Goal: Communication & Community: Answer question/provide support

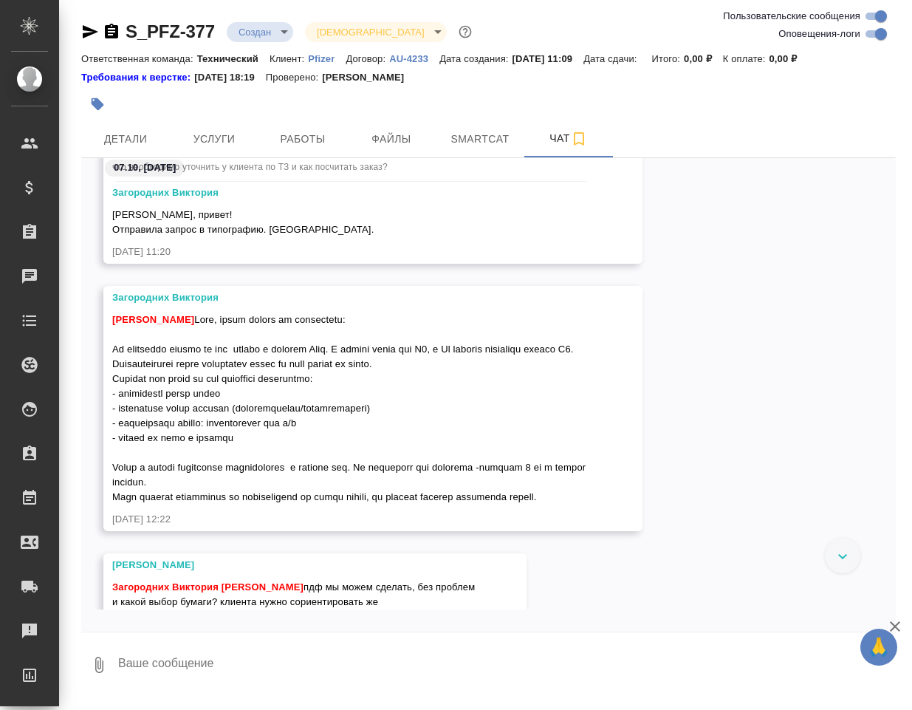
scroll to position [1870, 0]
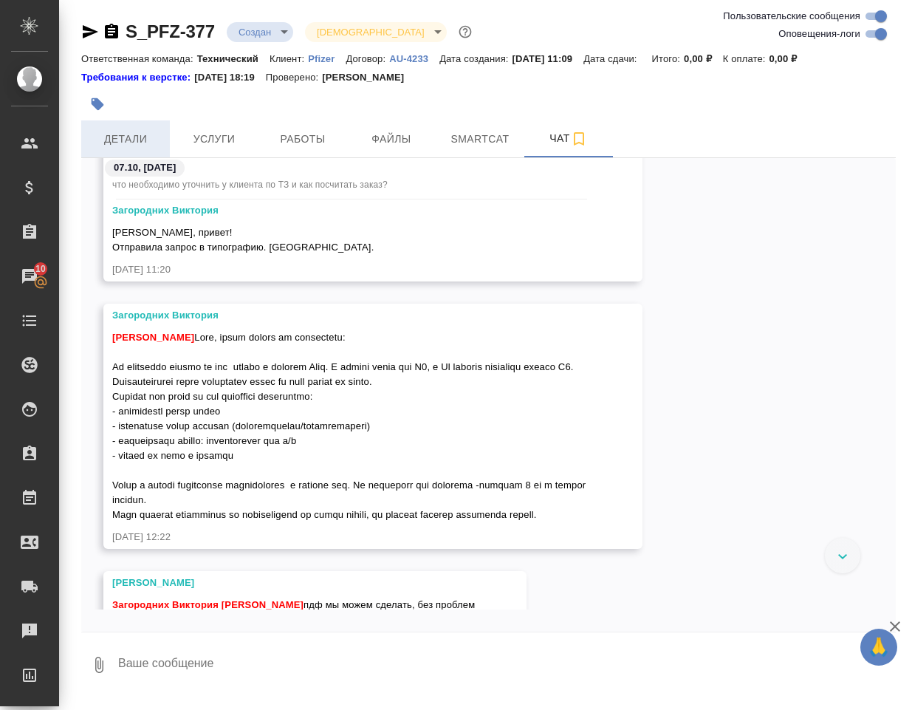
click at [126, 131] on span "Детали" at bounding box center [125, 139] width 71 height 18
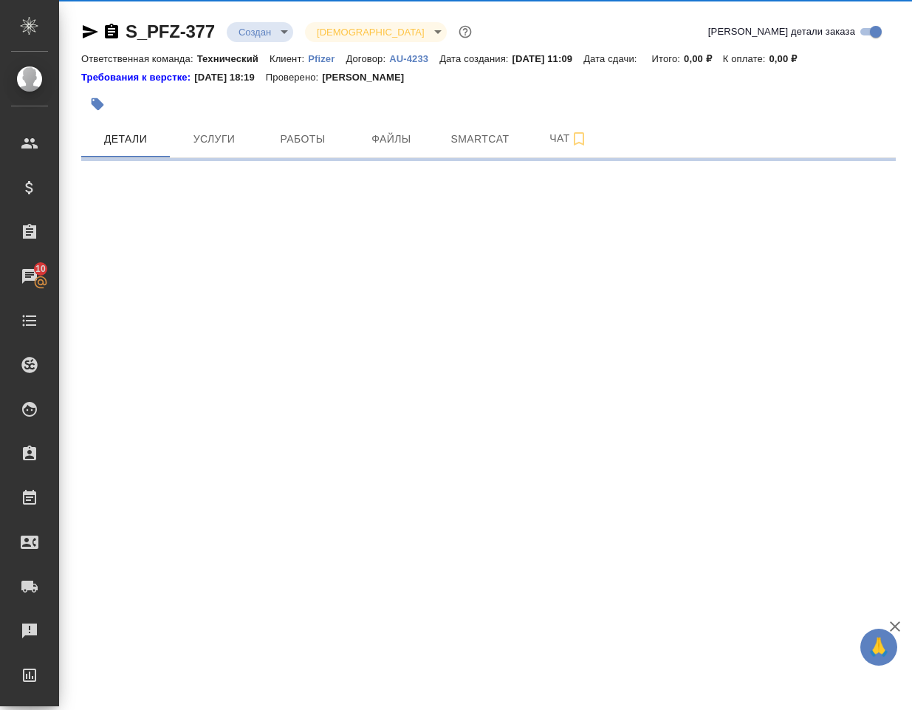
select select "RU"
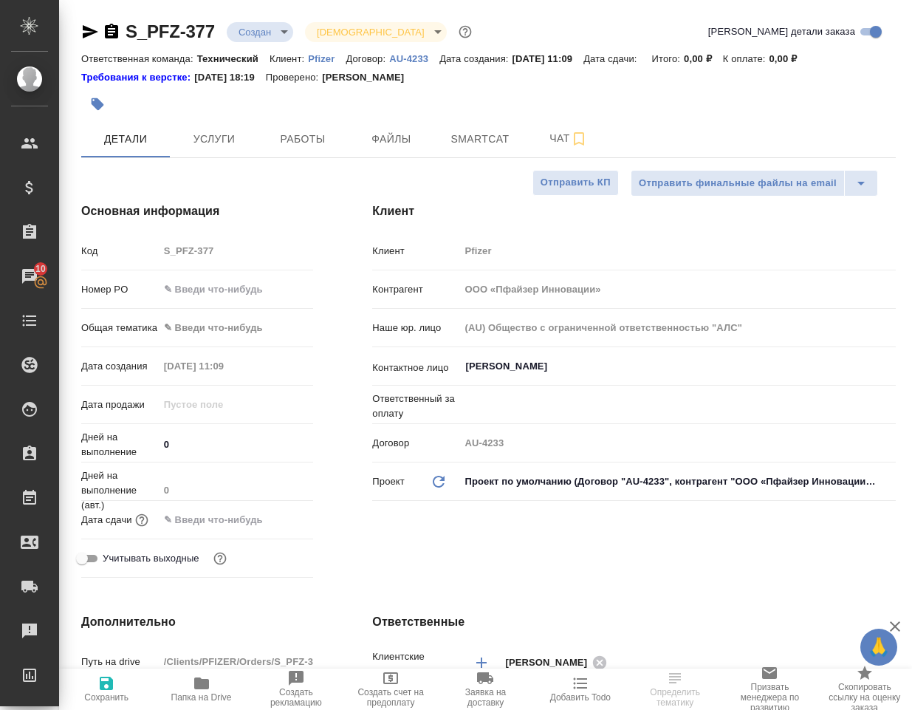
type textarea "x"
click at [206, 682] on icon "button" at bounding box center [201, 683] width 15 height 12
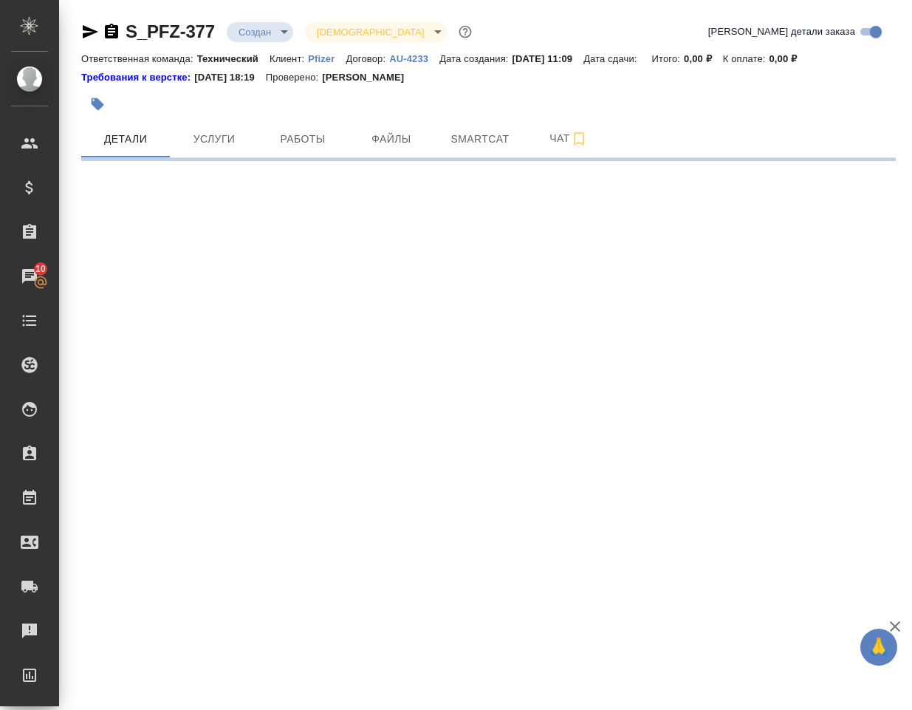
select select "RU"
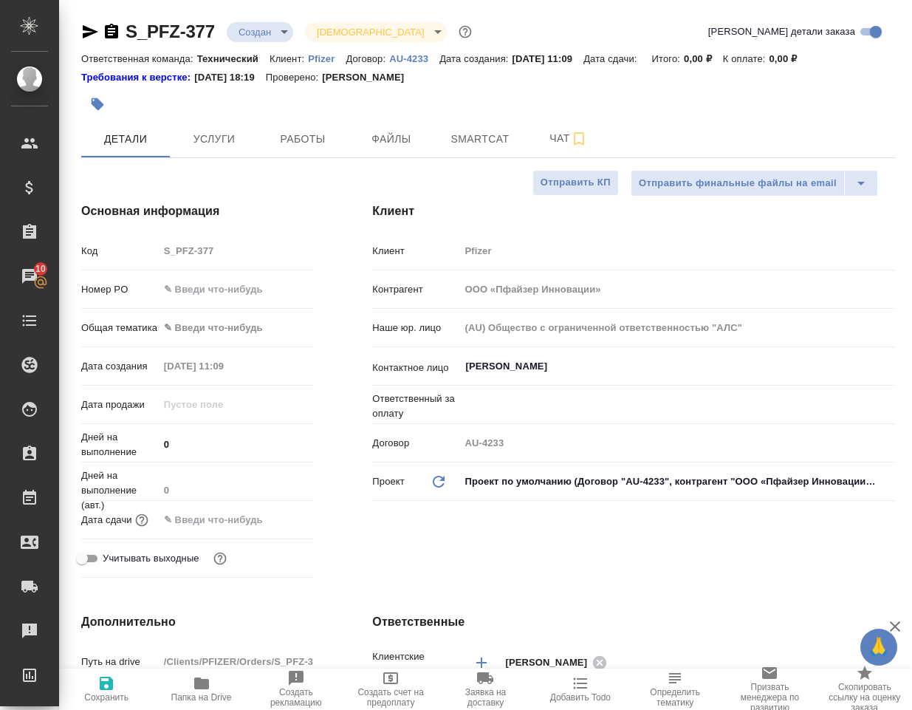
type textarea "x"
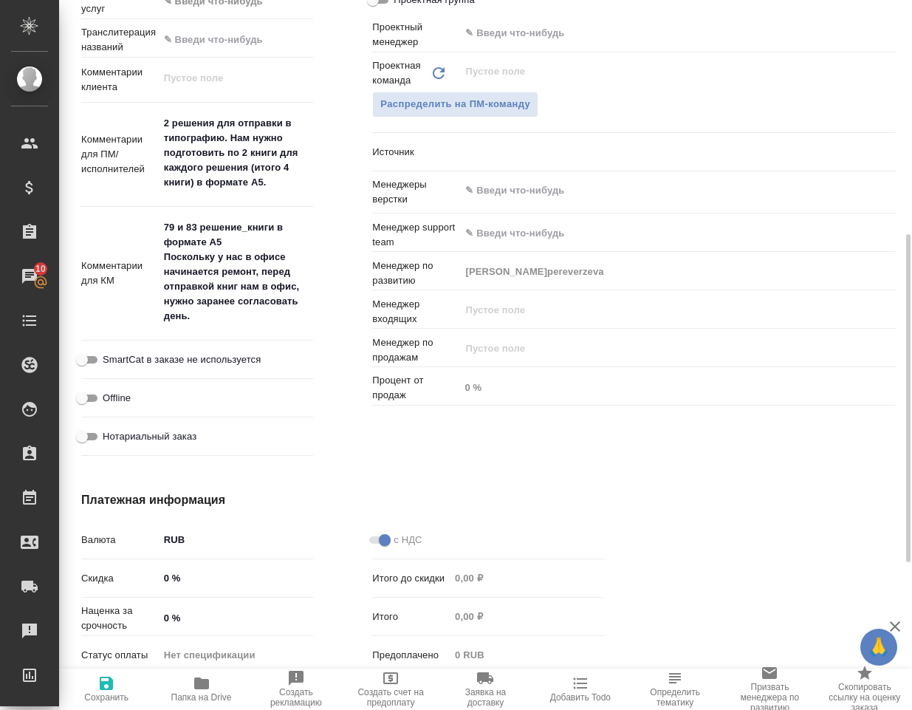
scroll to position [591, 0]
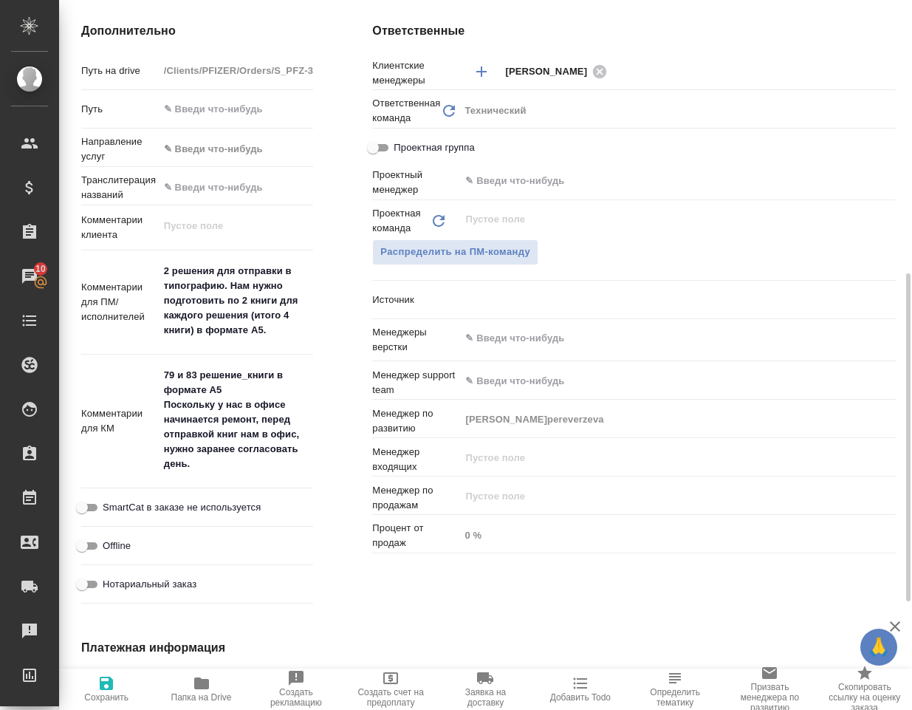
type textarea "x"
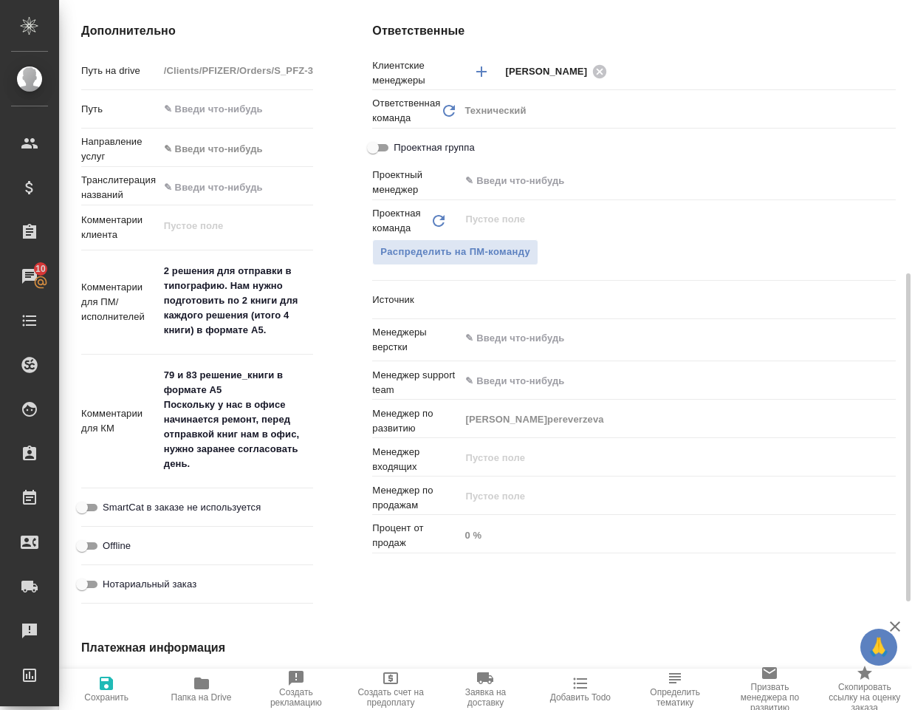
type textarea "x"
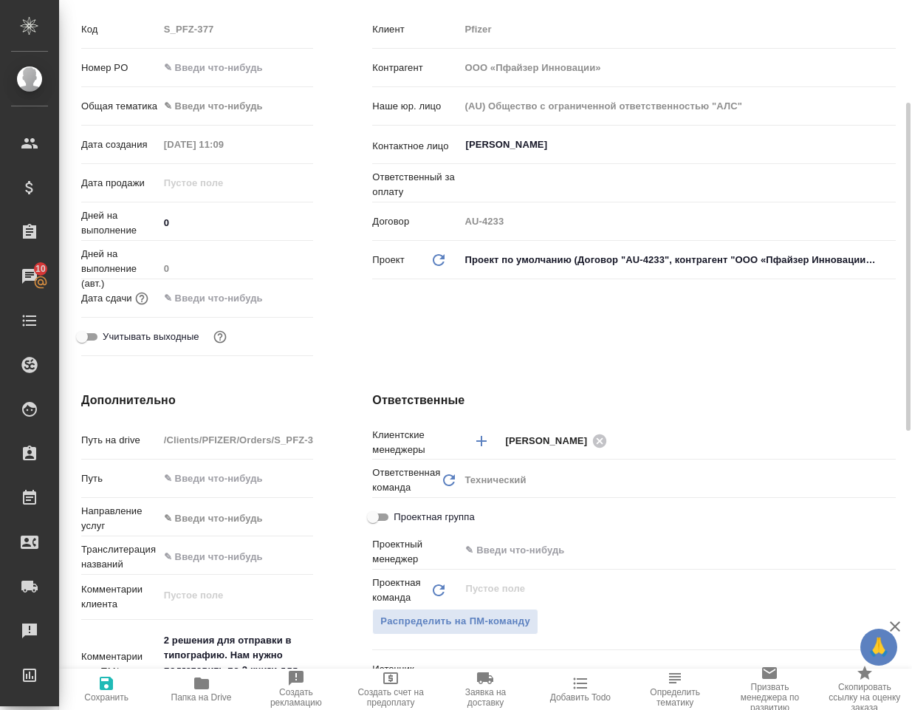
scroll to position [0, 0]
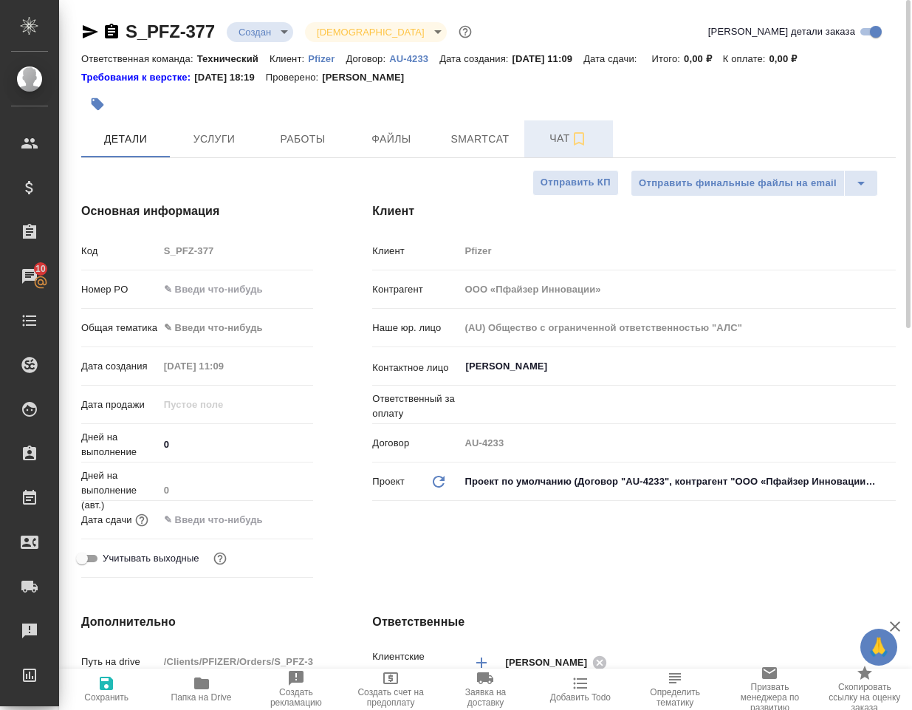
click at [558, 138] on span "Чат" at bounding box center [568, 138] width 71 height 18
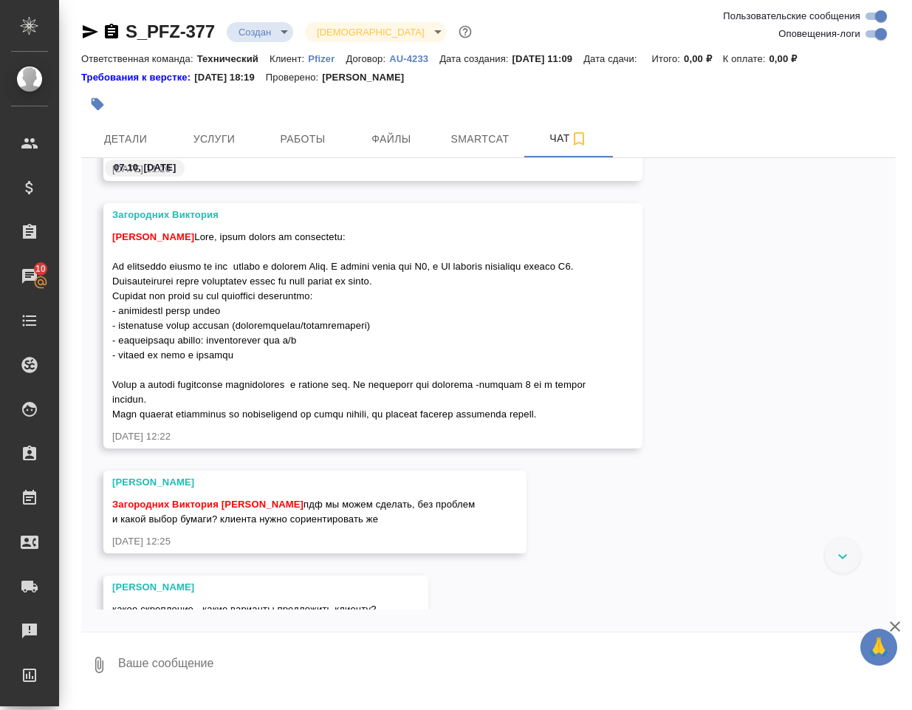
scroll to position [1180, 0]
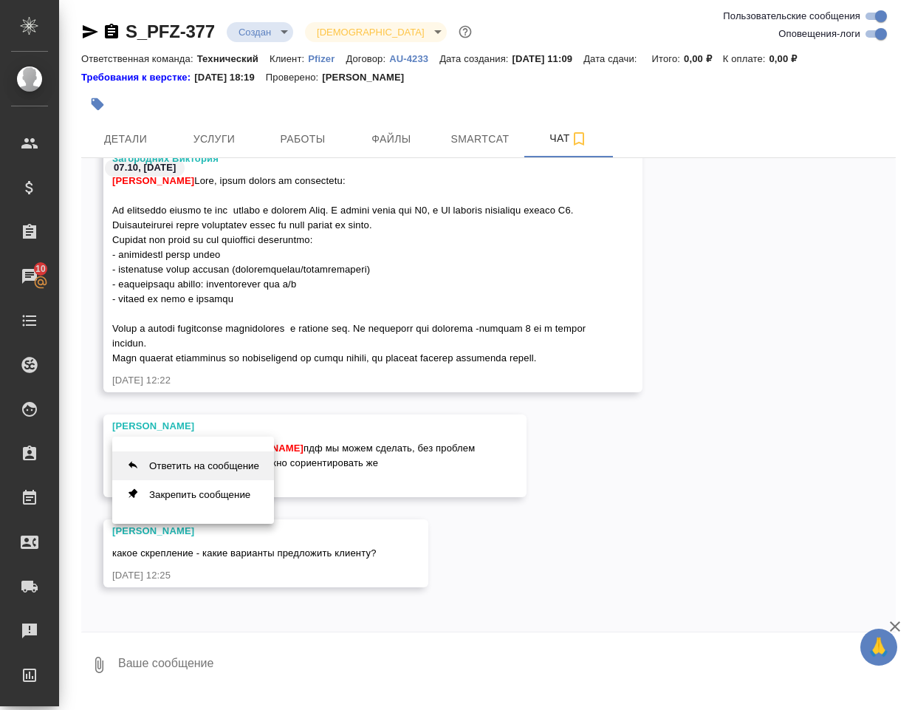
click at [216, 464] on button "Ответить на сообщение" at bounding box center [193, 465] width 162 height 29
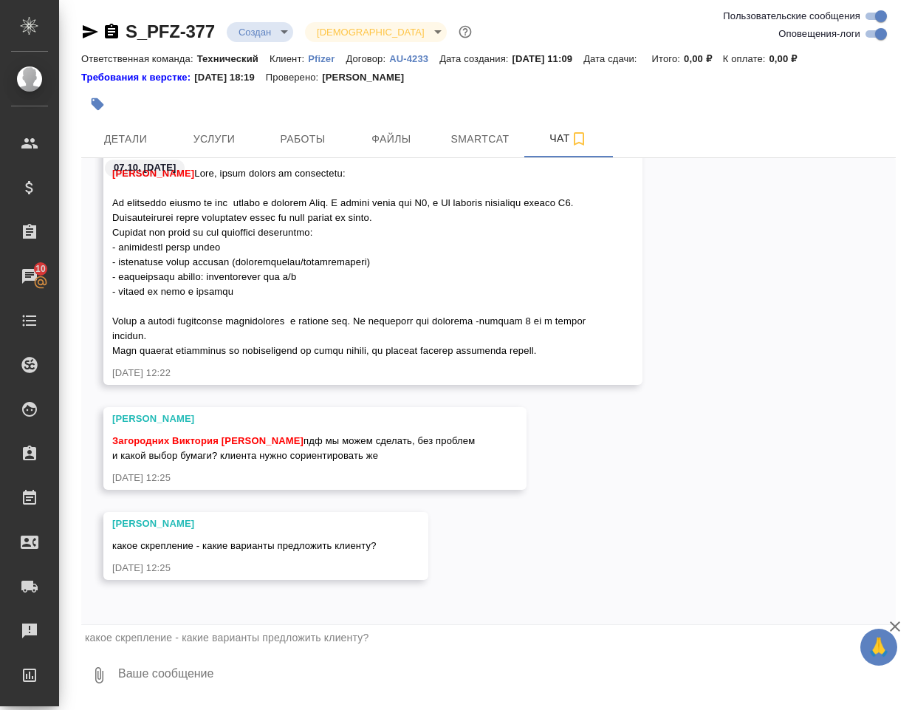
click at [196, 683] on textarea at bounding box center [506, 675] width 779 height 50
type textarea "D"
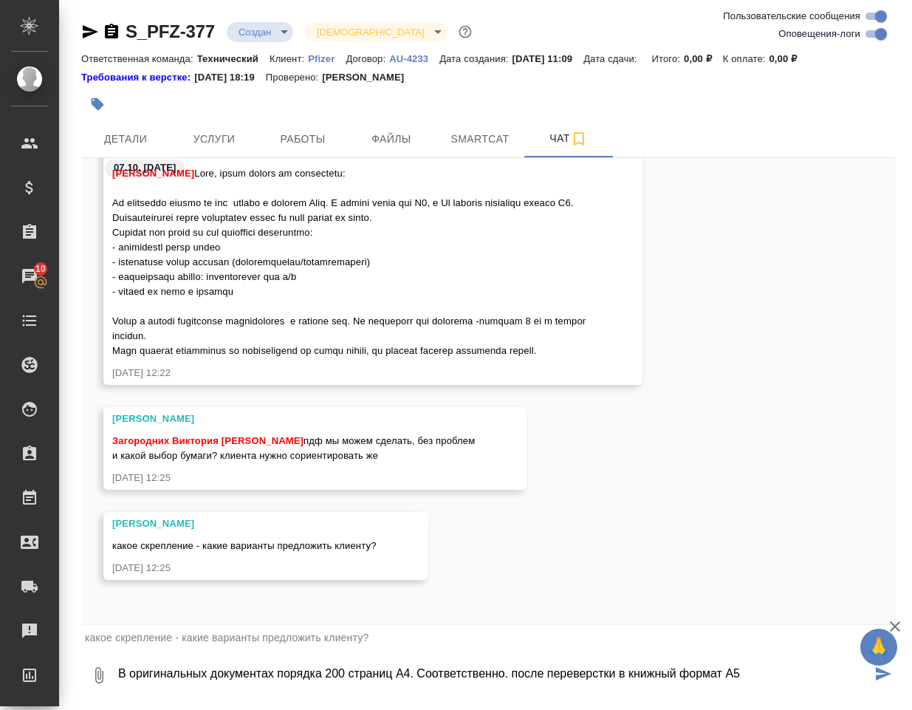
click at [789, 668] on textarea "В оригинальных документах порядка 200 страниц А4. Соответственно. после перевер…" at bounding box center [494, 675] width 755 height 50
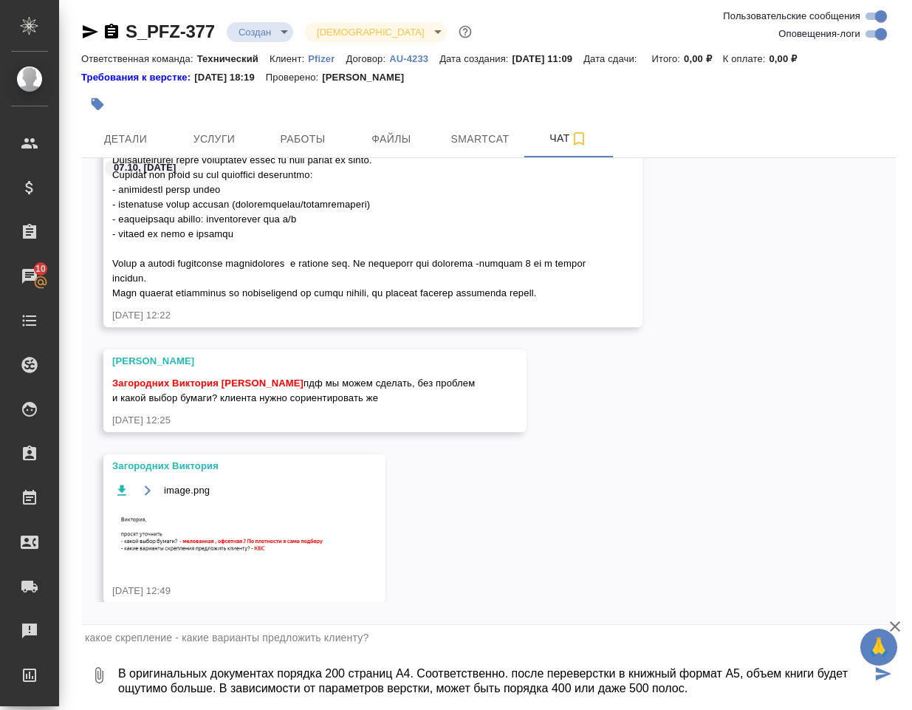
scroll to position [1, 0]
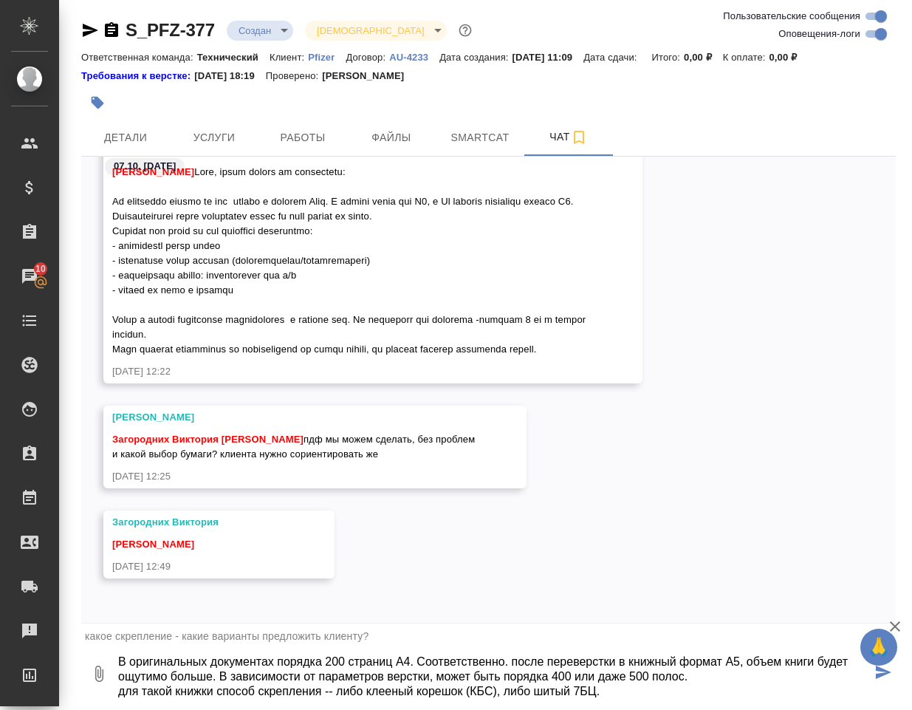
click at [537, 661] on textarea "В оригинальных документах порядка 200 страниц А4. Соответственно. после перевер…" at bounding box center [494, 673] width 755 height 50
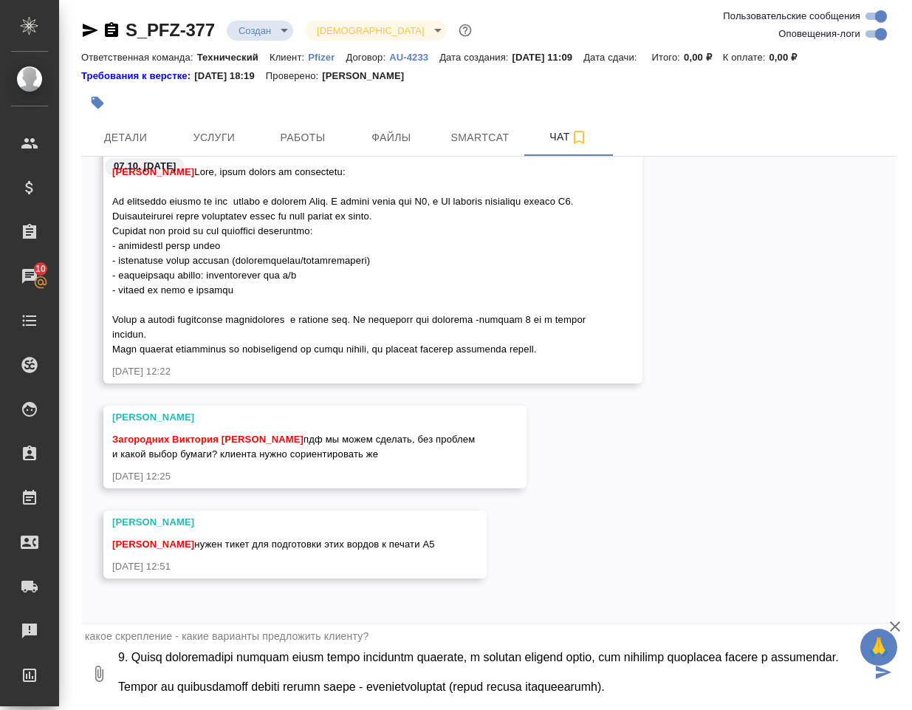
scroll to position [143, 0]
type textarea "В оригинальных документах порядка 200 страниц А4. Соответственно, после перевер…"
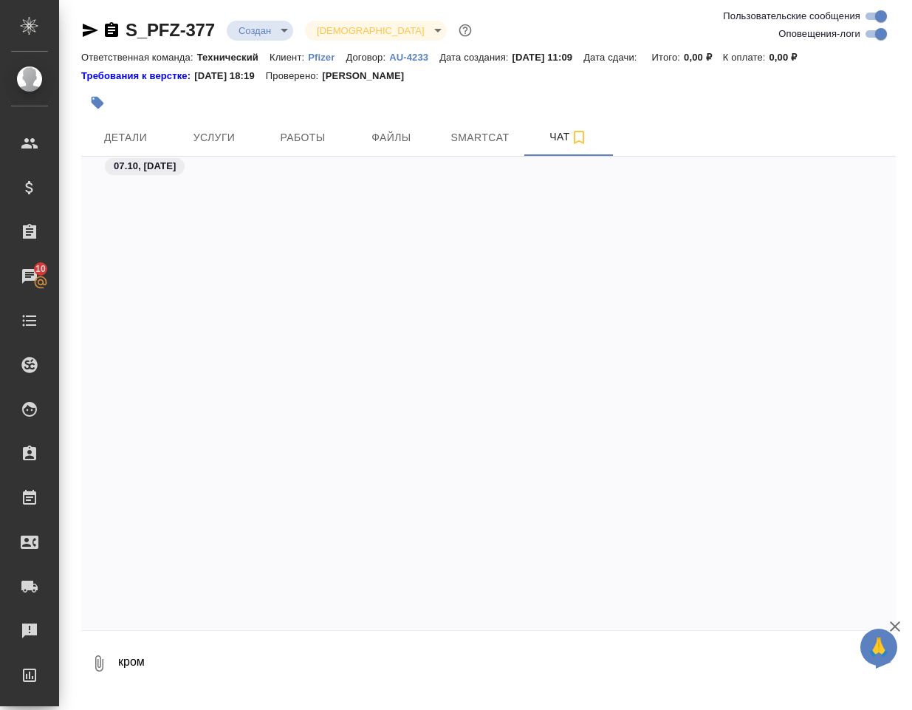
scroll to position [2491, 0]
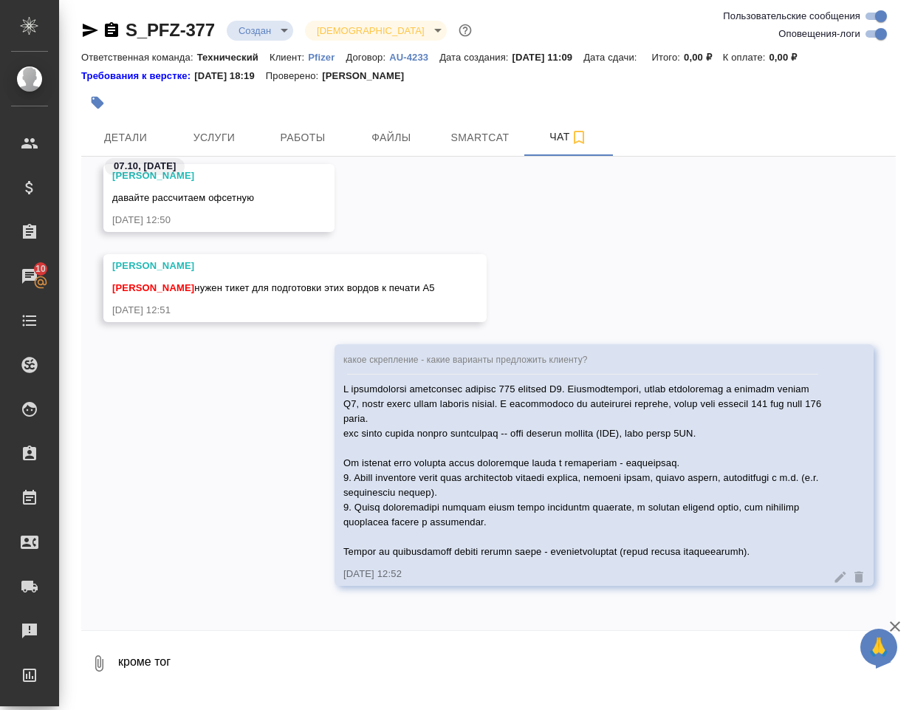
type textarea "кроме того"
drag, startPoint x: 491, startPoint y: 255, endPoint x: 374, endPoint y: 253, distance: 116.7
click at [374, 258] on div "Никифорова Валерия" at bounding box center [273, 265] width 323 height 15
drag, startPoint x: 388, startPoint y: 287, endPoint x: 292, endPoint y: 275, distance: 96.1
click at [292, 282] on span "Заборова Александра нужен тикет для подготовки этих вордов к печати А5" at bounding box center [273, 287] width 323 height 11
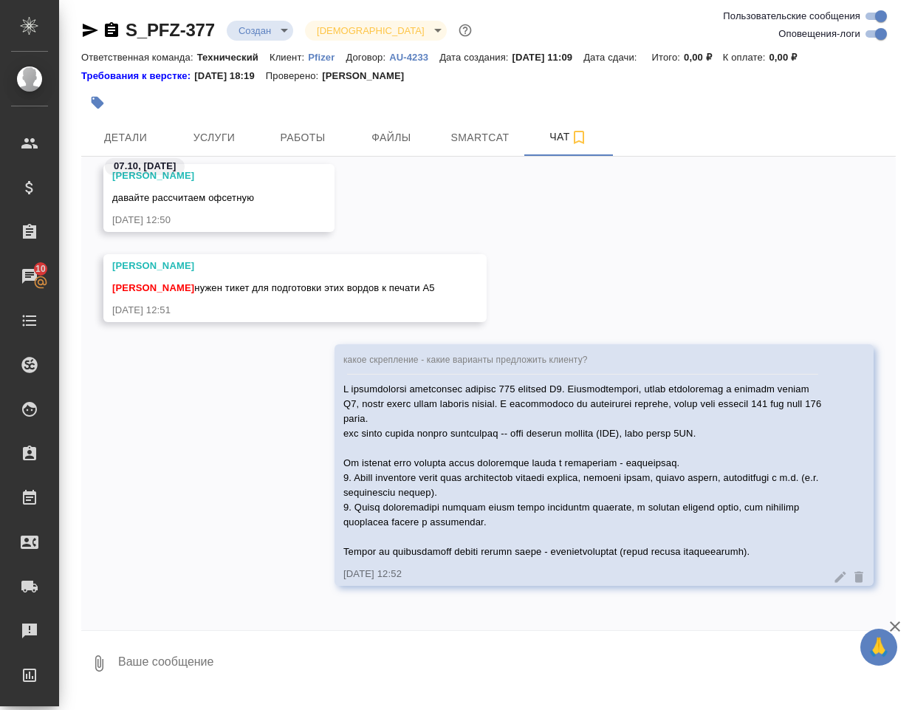
drag, startPoint x: 382, startPoint y: 292, endPoint x: 213, endPoint y: 255, distance: 172.5
click at [260, 277] on div "Заборова Александра нужен тикет для подготовки этих вордов к печати А5" at bounding box center [273, 286] width 323 height 18
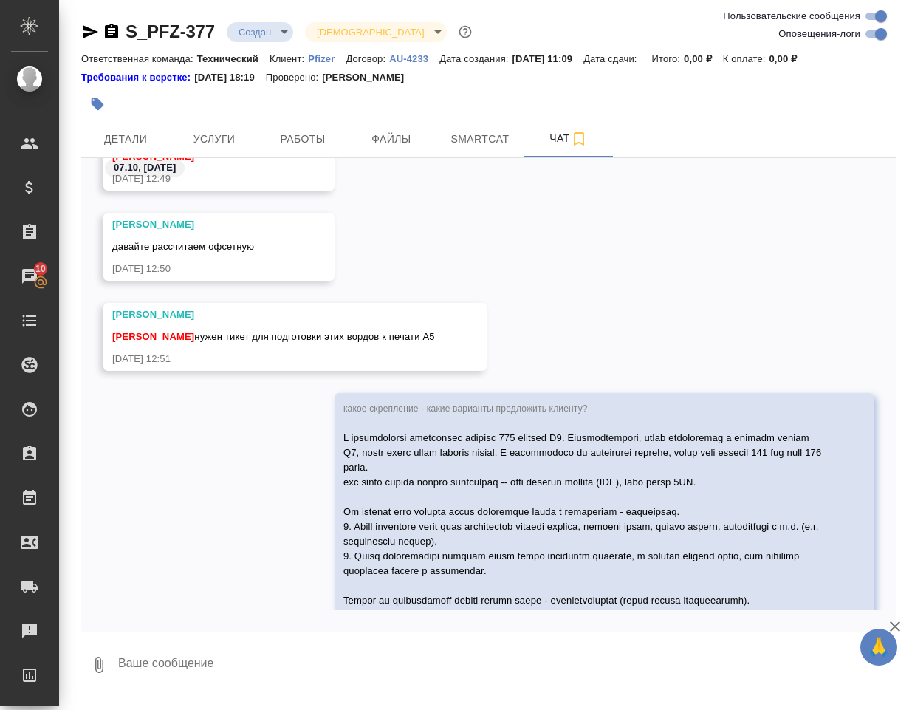
scroll to position [1849, 0]
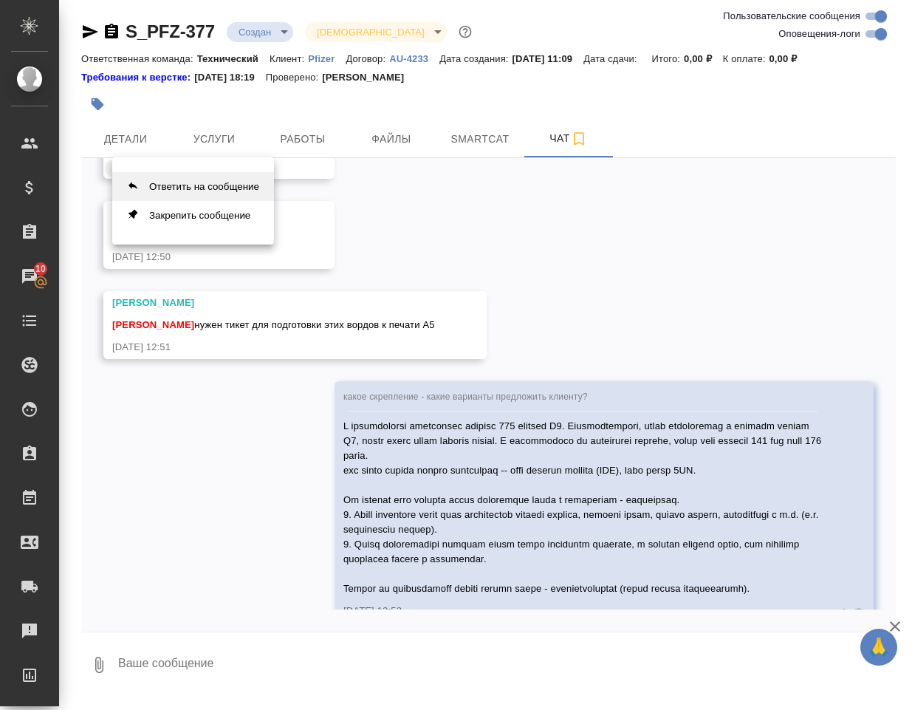
click at [219, 181] on button "Ответить на сообщение" at bounding box center [193, 186] width 162 height 29
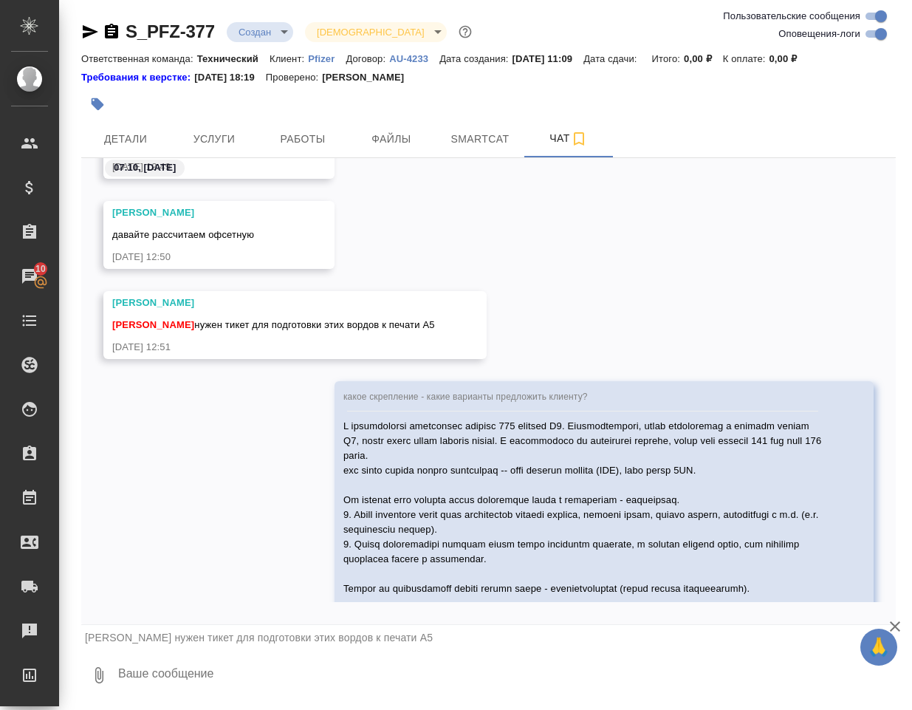
click at [145, 678] on textarea at bounding box center [506, 675] width 779 height 50
type textarea "П"
click at [450, 670] on textarea "Эти ворды нельзя просто превратить в А5 и печатать." at bounding box center [494, 675] width 755 height 50
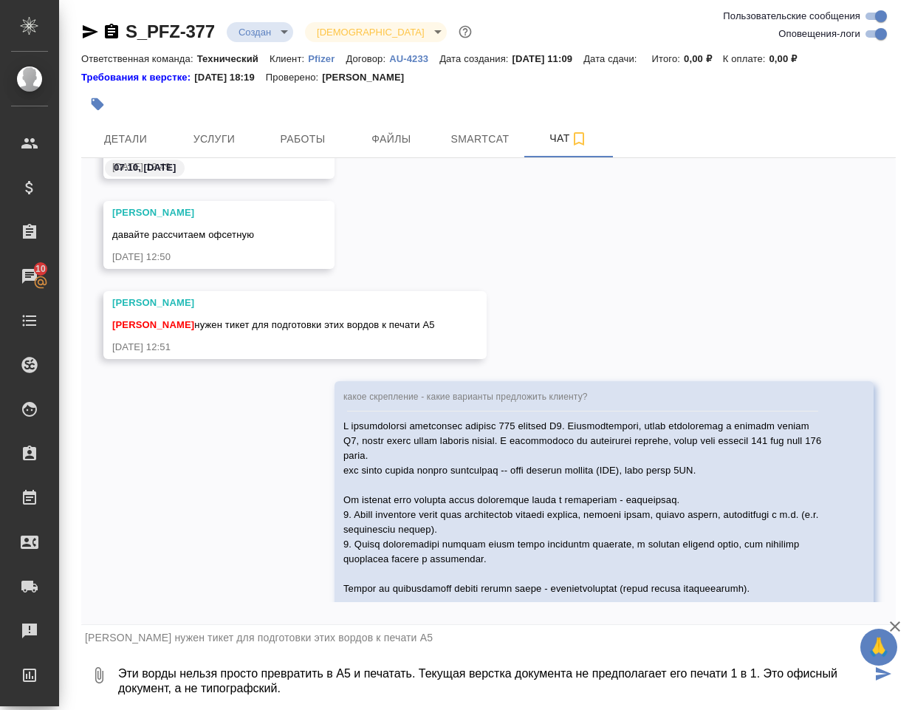
type textarea "Эти ворды нельзя просто превратить в А5 и печатать. Текущая верстка документа н…"
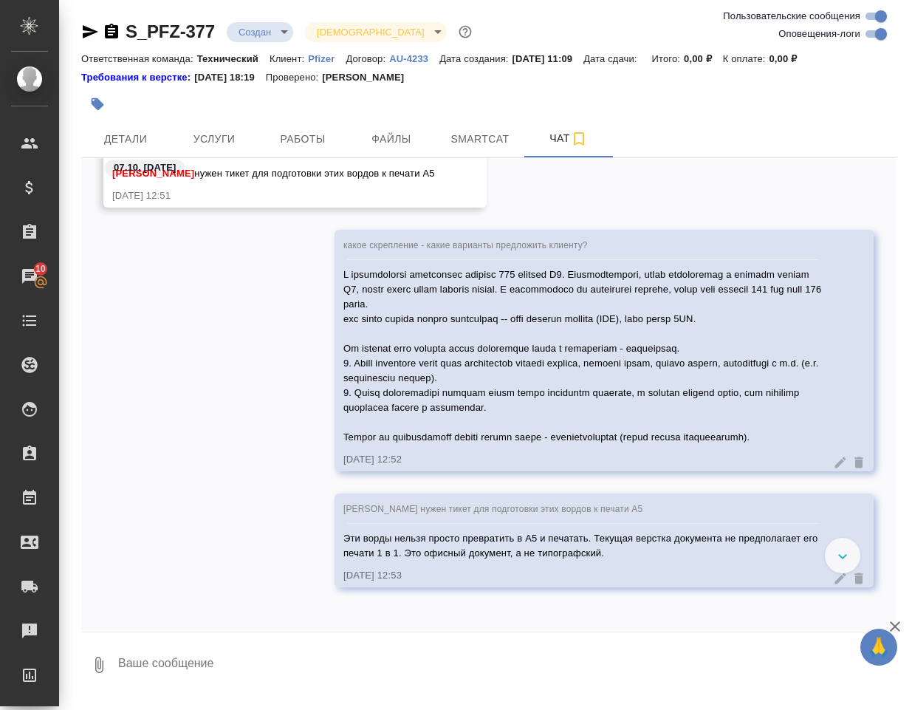
scroll to position [2017, 0]
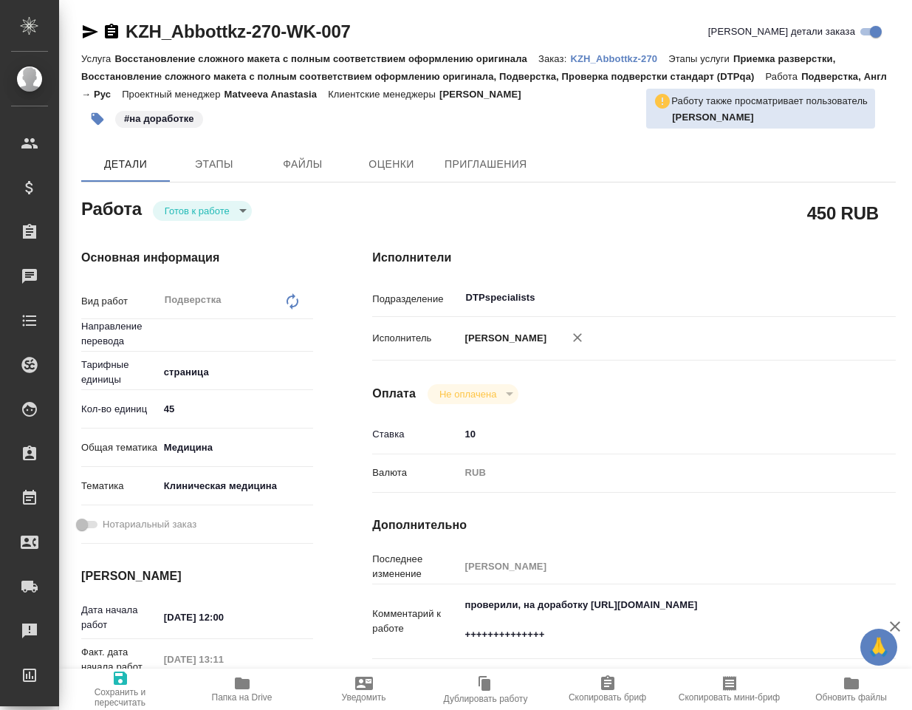
type textarea "x"
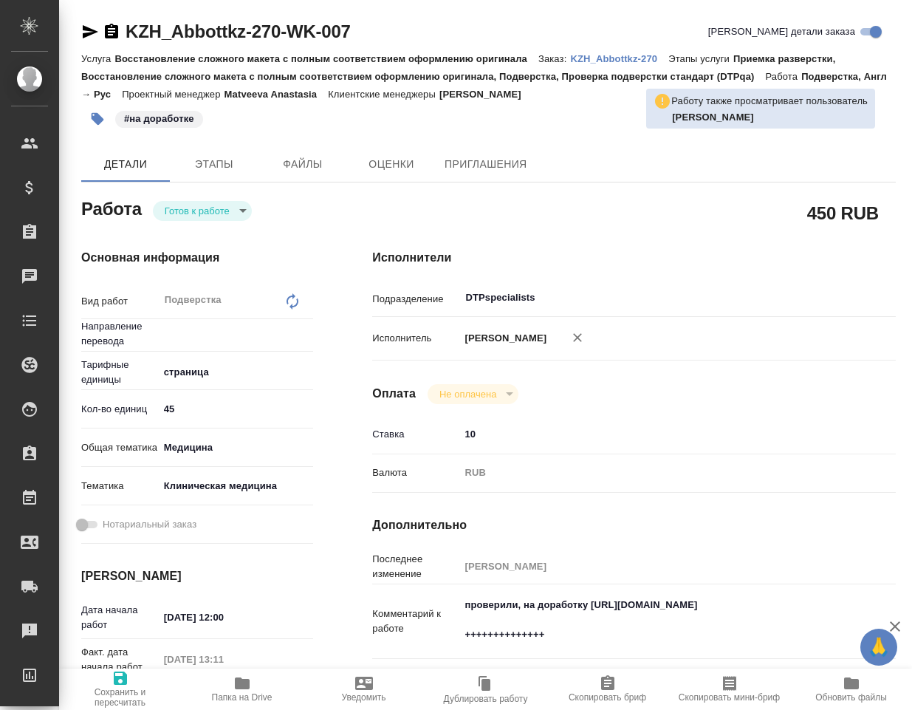
type textarea "x"
type input "англ-рус"
type textarea "x"
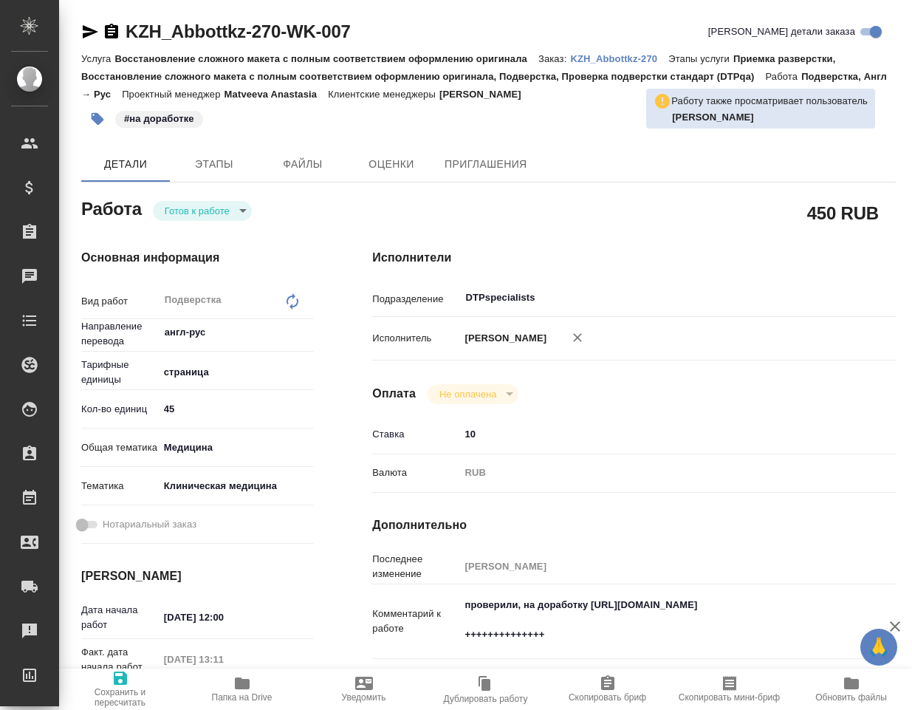
type textarea "x"
click at [244, 682] on icon "button" at bounding box center [242, 683] width 15 height 12
type textarea "x"
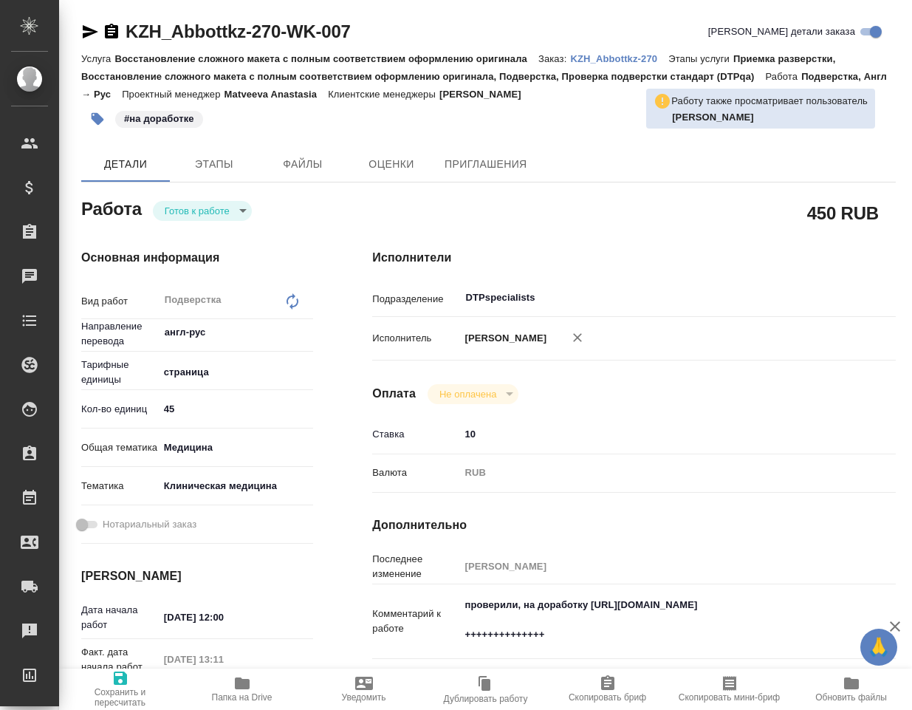
type textarea "x"
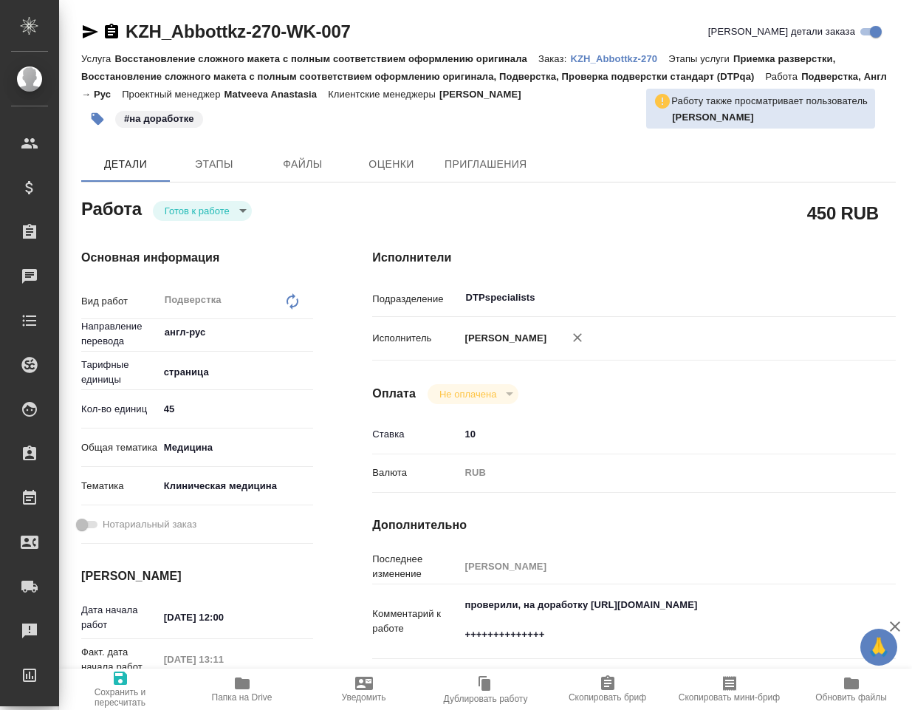
type textarea "x"
